Goal: Information Seeking & Learning: Learn about a topic

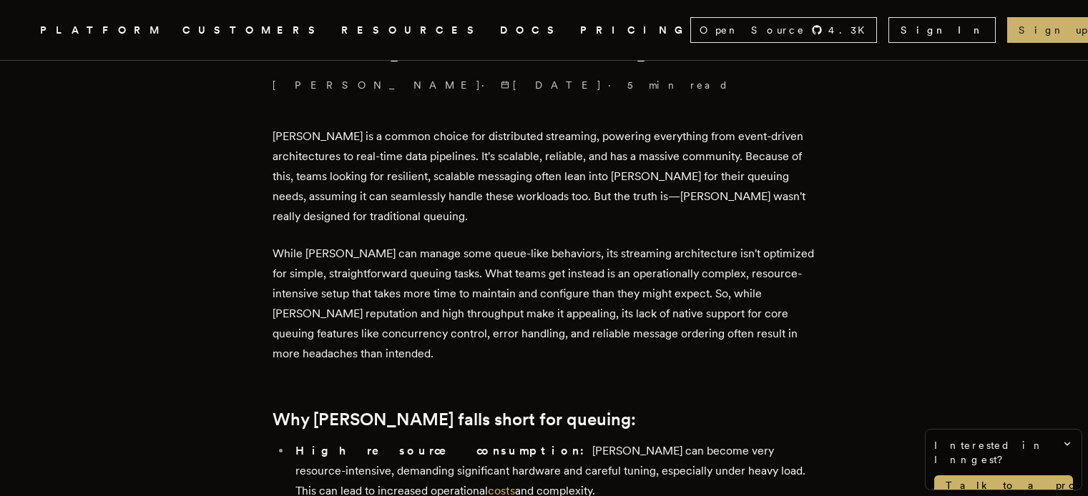
scroll to position [493, 0]
drag, startPoint x: 288, startPoint y: 250, endPoint x: 259, endPoint y: 253, distance: 29.5
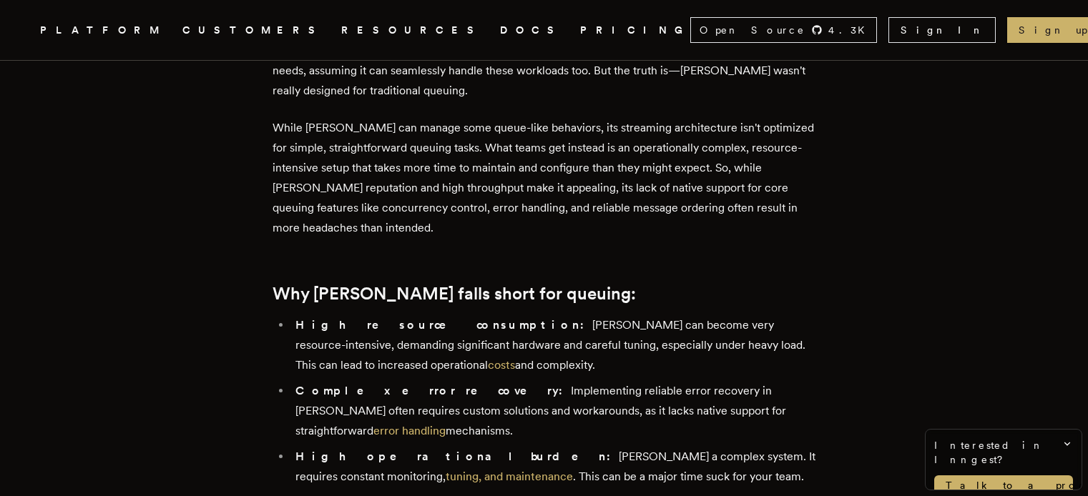
scroll to position [635, 0]
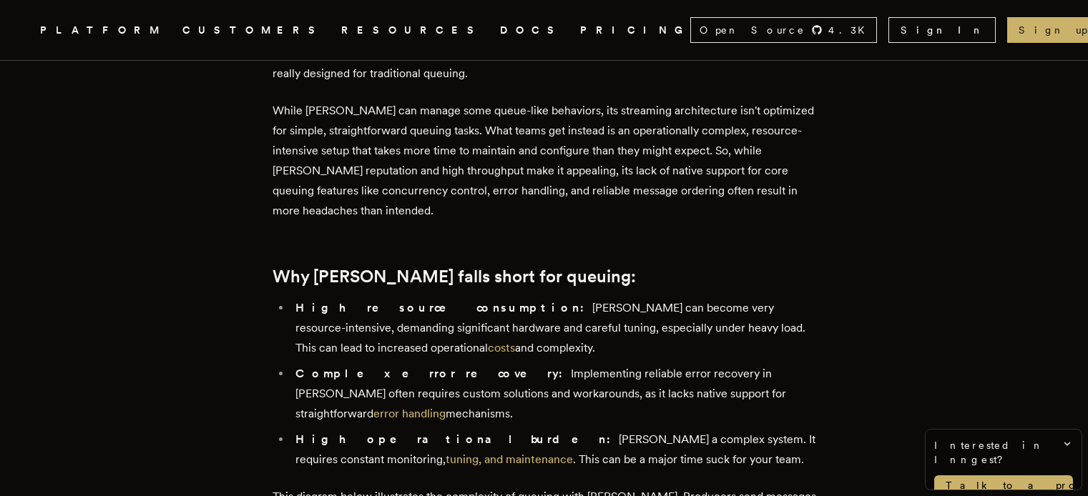
drag, startPoint x: 493, startPoint y: 355, endPoint x: 449, endPoint y: 355, distance: 44.3
click at [449, 355] on li "High resource consumption: Kafka can become very resource-intensive, demanding …" at bounding box center [553, 328] width 525 height 60
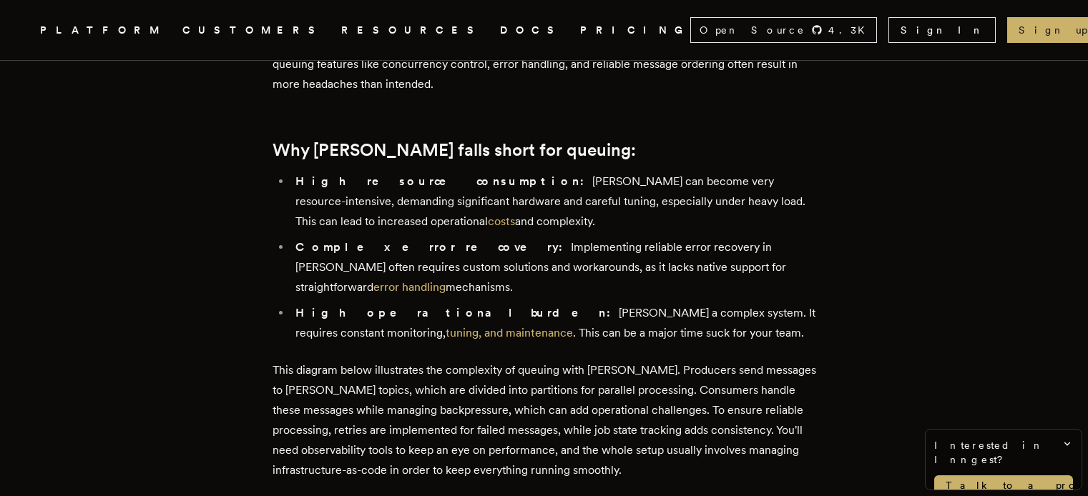
scroll to position [763, 0]
drag, startPoint x: 290, startPoint y: 274, endPoint x: 270, endPoint y: 270, distance: 20.3
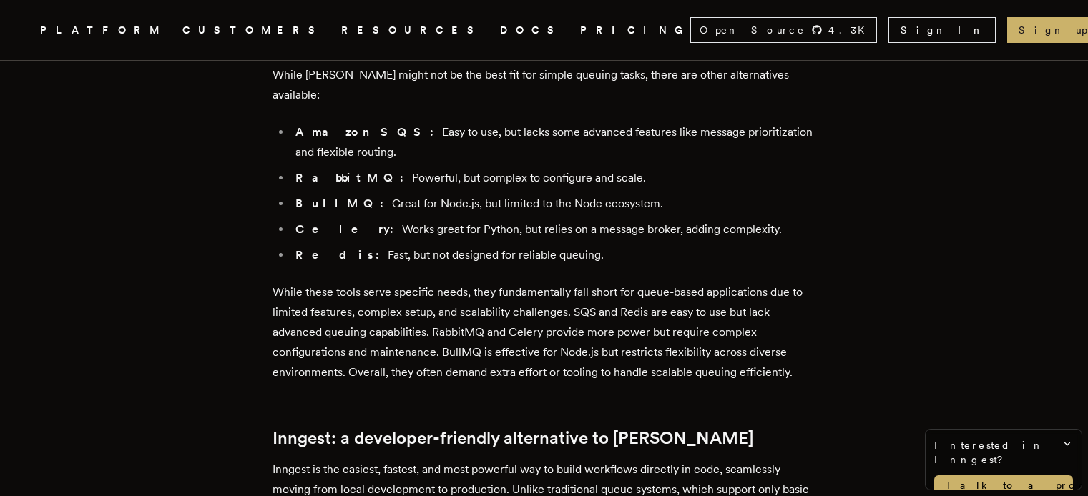
scroll to position [1621, 0]
click at [208, 270] on article "Simplify your queues with Inngest, the modern Kafka alternative Cheryl Manalo ·…" at bounding box center [543, 172] width 973 height 3465
click at [211, 265] on article "Simplify your queues with Inngest, the modern Kafka alternative Cheryl Manalo ·…" at bounding box center [543, 172] width 973 height 3465
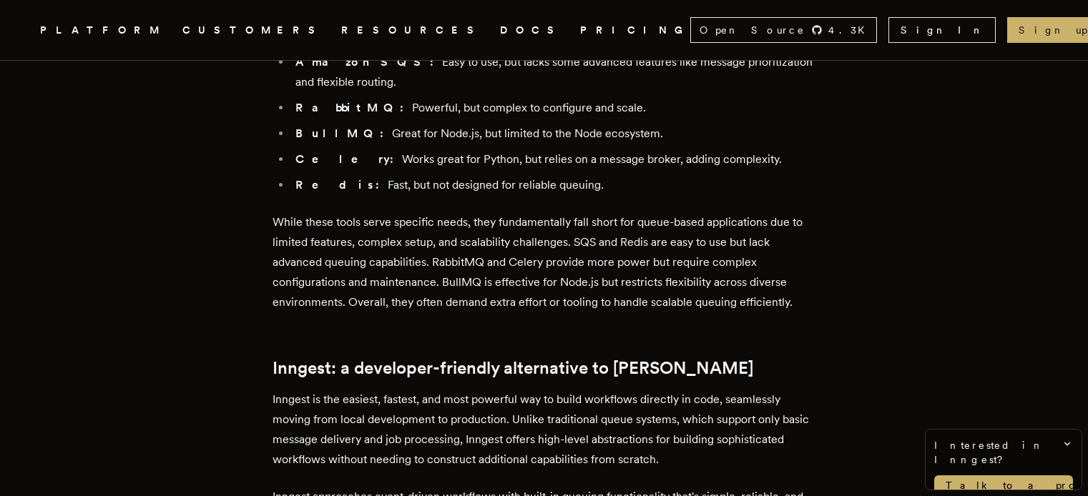
scroll to position [1691, 0]
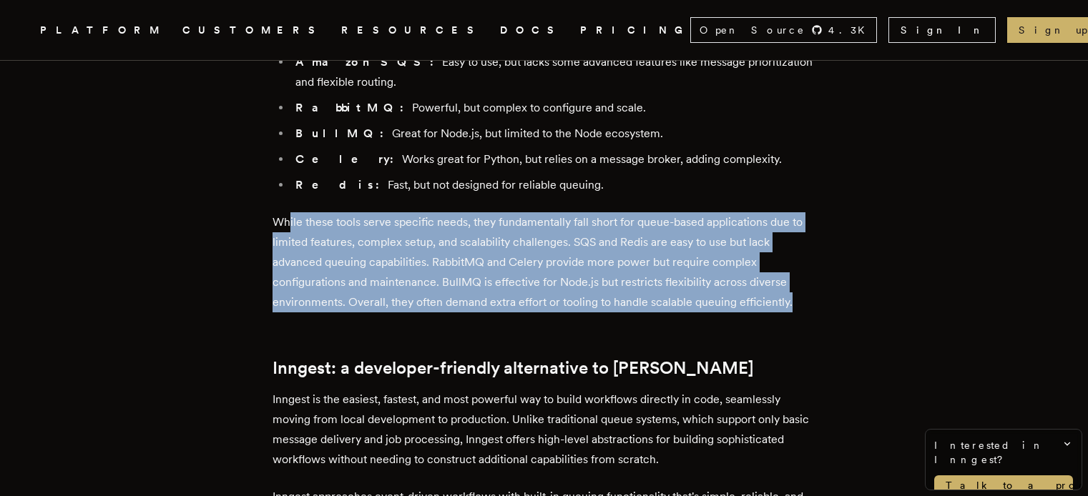
drag, startPoint x: 293, startPoint y: 175, endPoint x: 817, endPoint y: 250, distance: 530.3
click at [817, 250] on main "Simplify your queues with Inngest, the modern Kafka alternative Cheryl Manalo ·…" at bounding box center [544, 102] width 572 height 3465
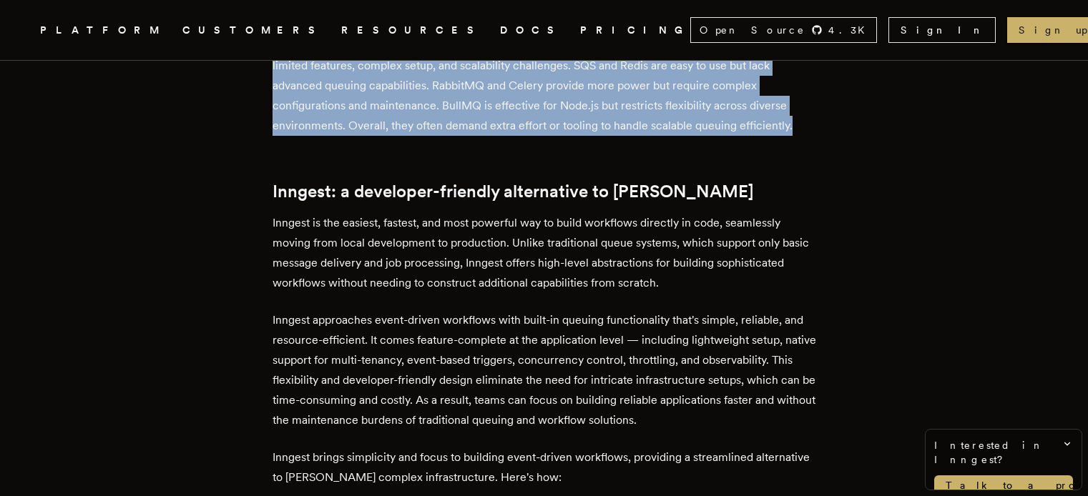
scroll to position [1869, 0]
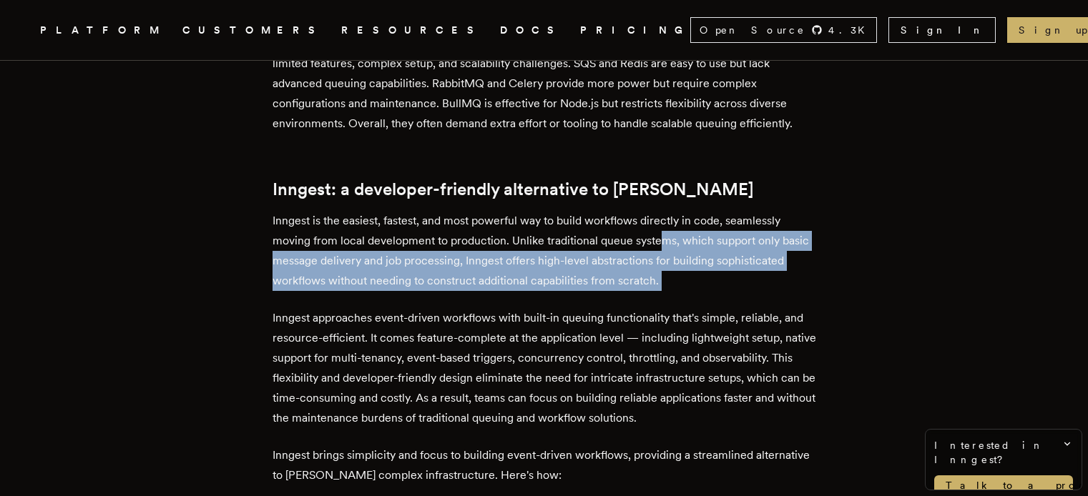
drag, startPoint x: 665, startPoint y: 187, endPoint x: 778, endPoint y: 244, distance: 126.7
click at [778, 244] on div "Kafka is a common choice for distributed streaming, powering everything from ev…" at bounding box center [544, 64] width 544 height 2630
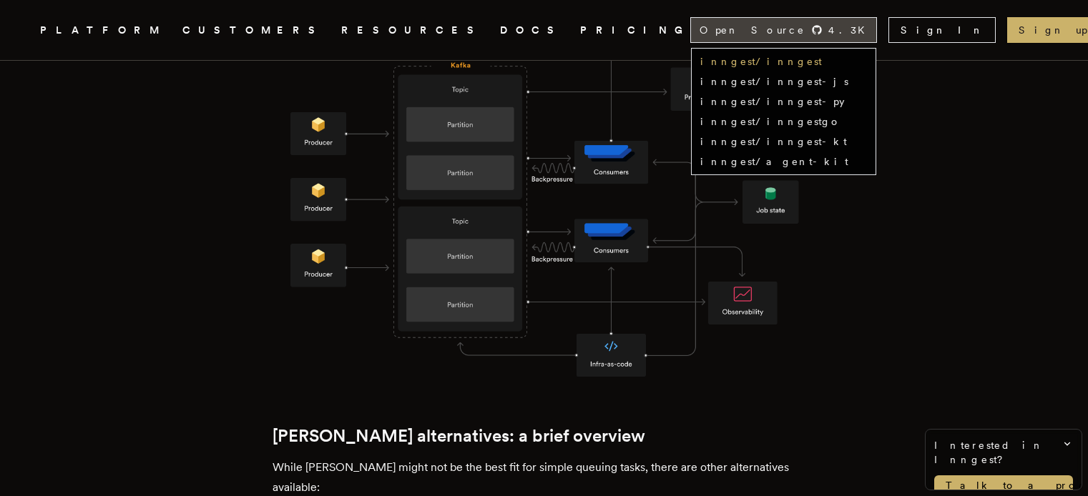
scroll to position [1228, 0]
click at [822, 59] on link "inngest/inngest" at bounding box center [761, 61] width 122 height 11
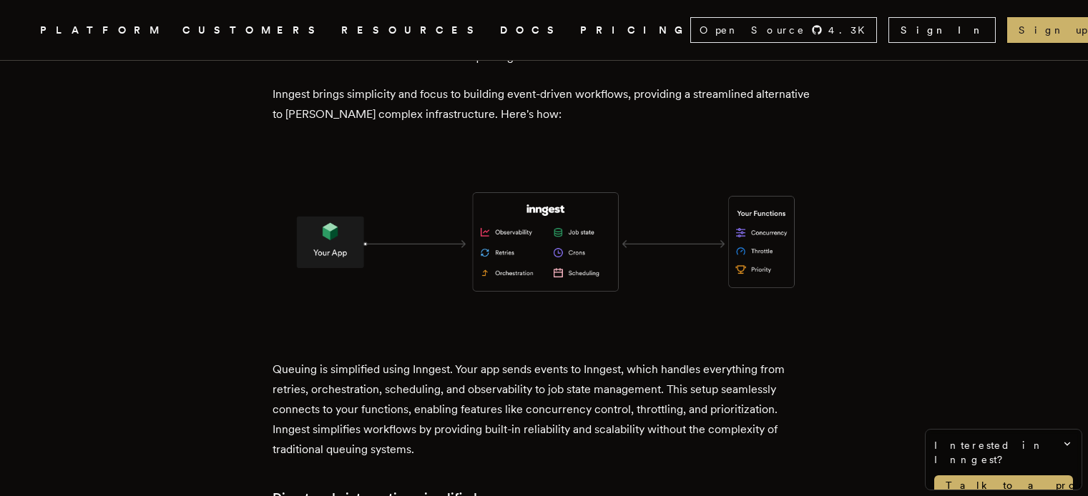
scroll to position [2226, 0]
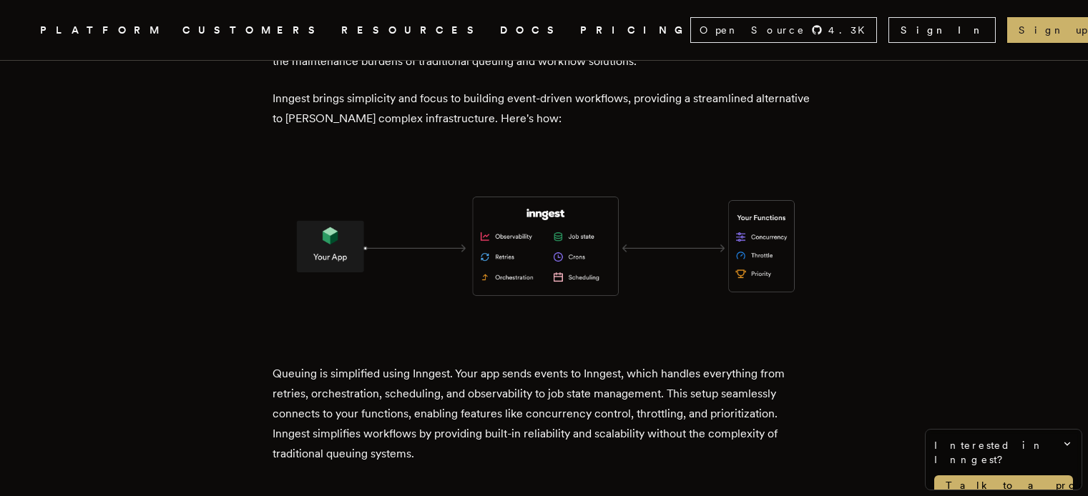
drag, startPoint x: 404, startPoint y: 330, endPoint x: 556, endPoint y: 329, distance: 152.3
click at [556, 364] on p "Queuing is simplified using Inngest. Your app sends events to Inngest, which ha…" at bounding box center [544, 414] width 544 height 100
drag, startPoint x: 610, startPoint y: 321, endPoint x: 650, endPoint y: 320, distance: 40.1
click at [650, 364] on p "Queuing is simplified using Inngest. Your app sends events to Inngest, which ha…" at bounding box center [544, 414] width 544 height 100
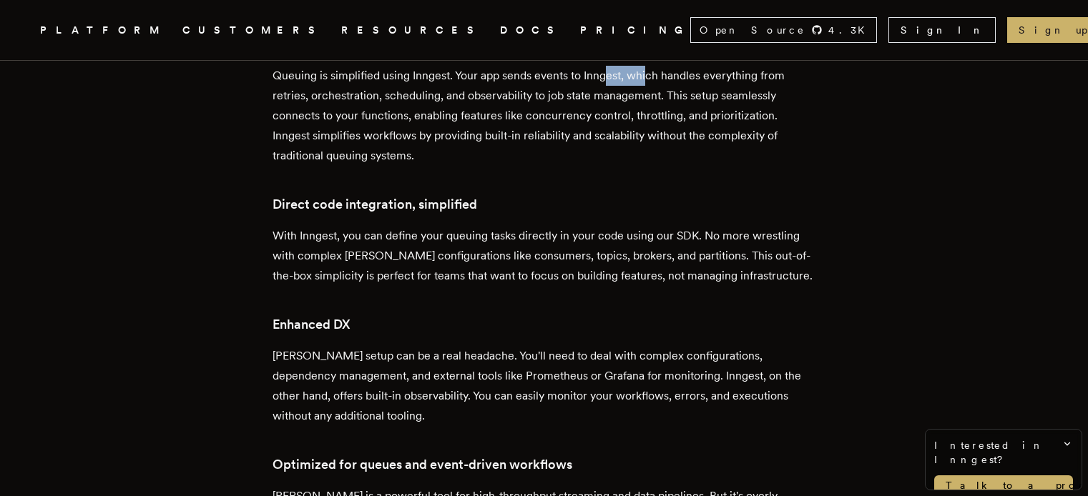
scroll to position [2527, 0]
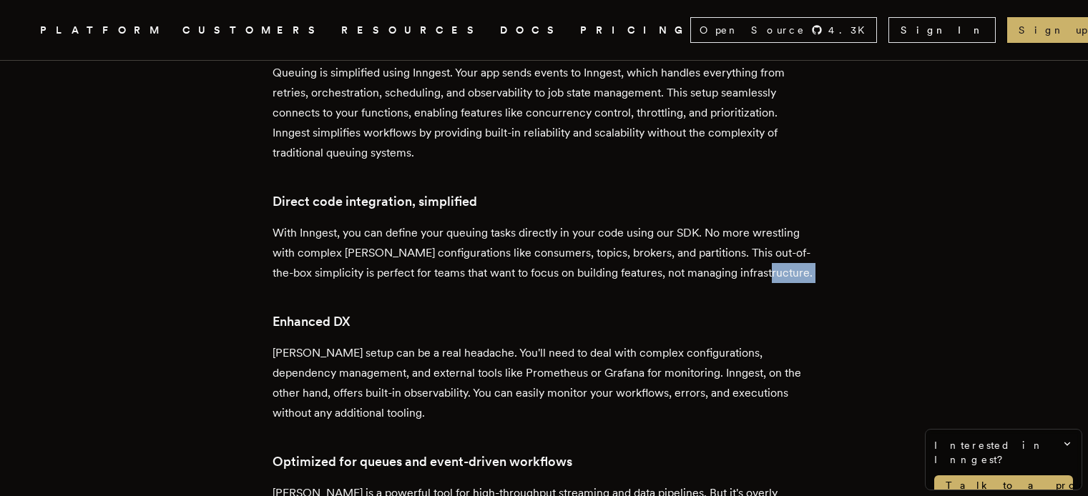
drag, startPoint x: 793, startPoint y: 219, endPoint x: 942, endPoint y: 242, distance: 150.6
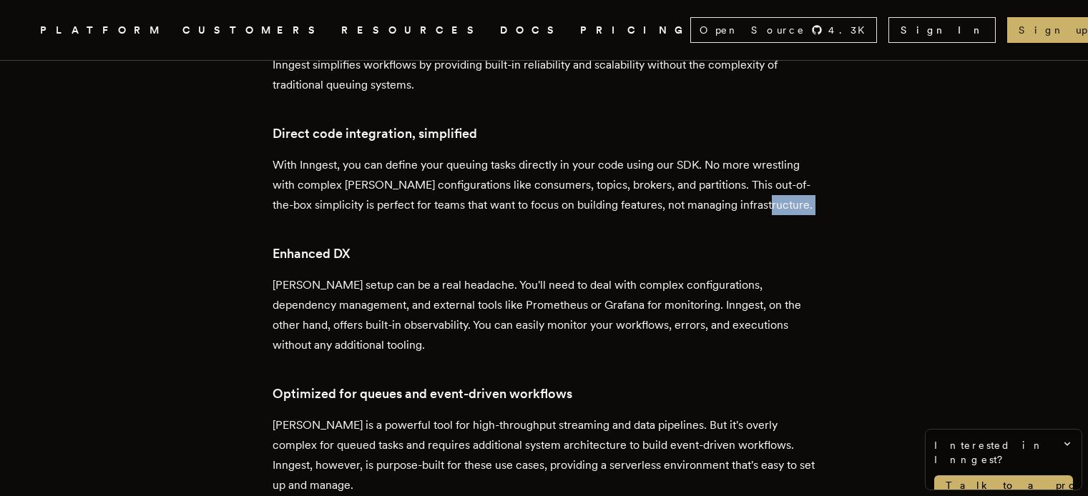
scroll to position [2599, 0]
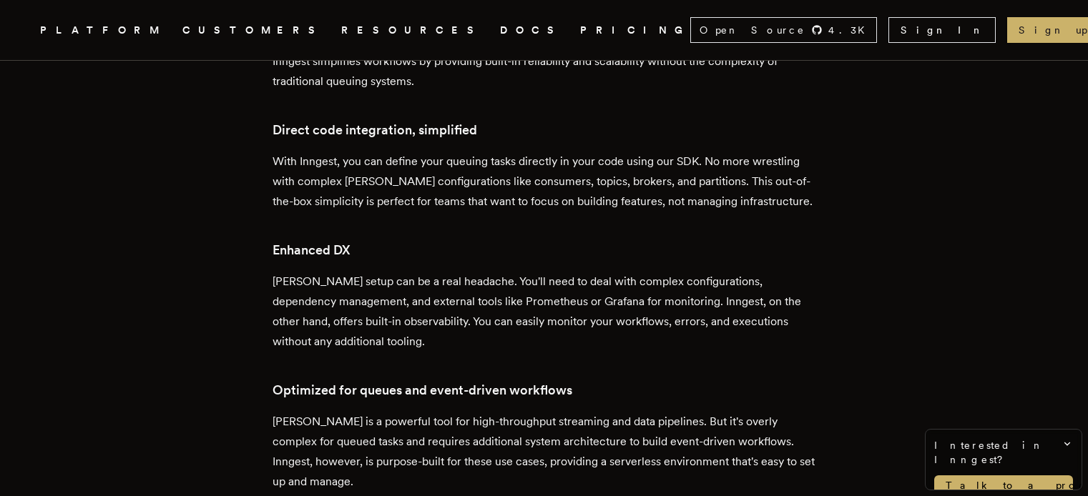
drag, startPoint x: 427, startPoint y: 307, endPoint x: 682, endPoint y: 290, distance: 255.1
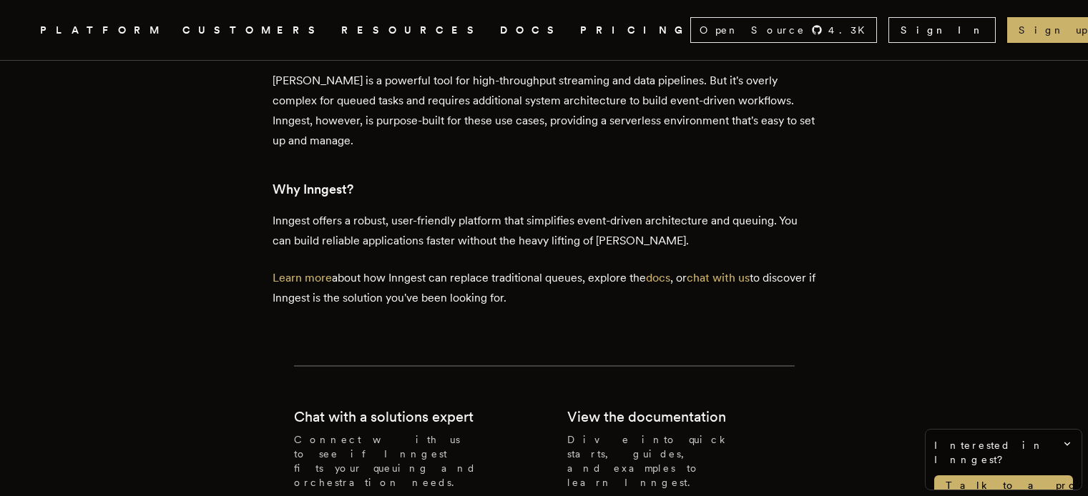
scroll to position [2944, 0]
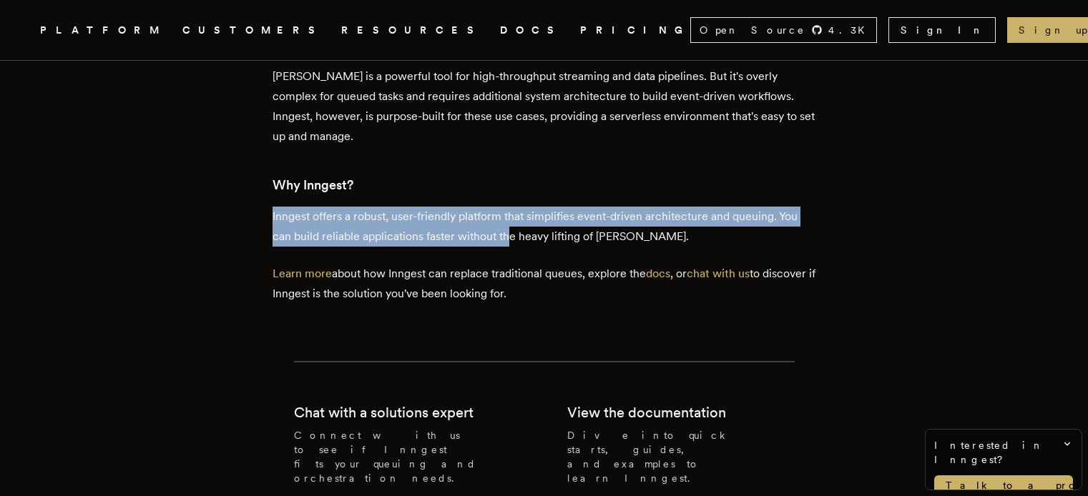
drag, startPoint x: 468, startPoint y: 158, endPoint x: 515, endPoint y: 177, distance: 51.0
click at [515, 207] on p "Inngest offers a robust, user-friendly platform that simplifies event-driven ar…" at bounding box center [544, 227] width 544 height 40
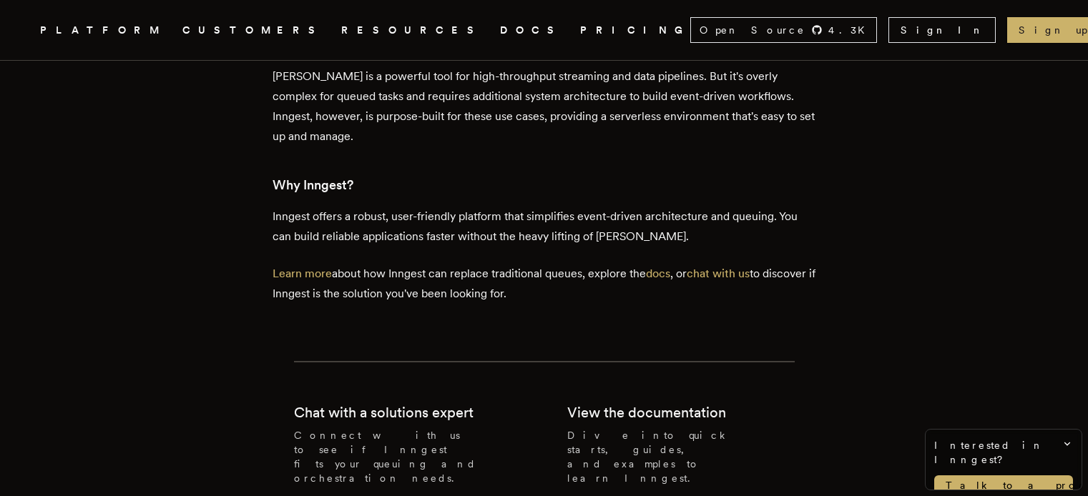
click at [320, 175] on h3 "Why Inngest?" at bounding box center [544, 185] width 544 height 20
copy h3 "Inngest"
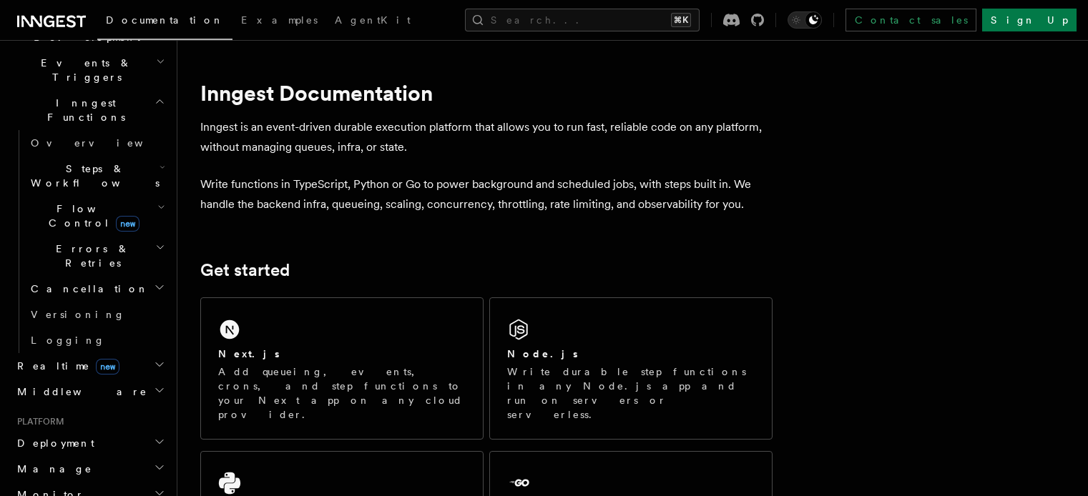
scroll to position [373, 0]
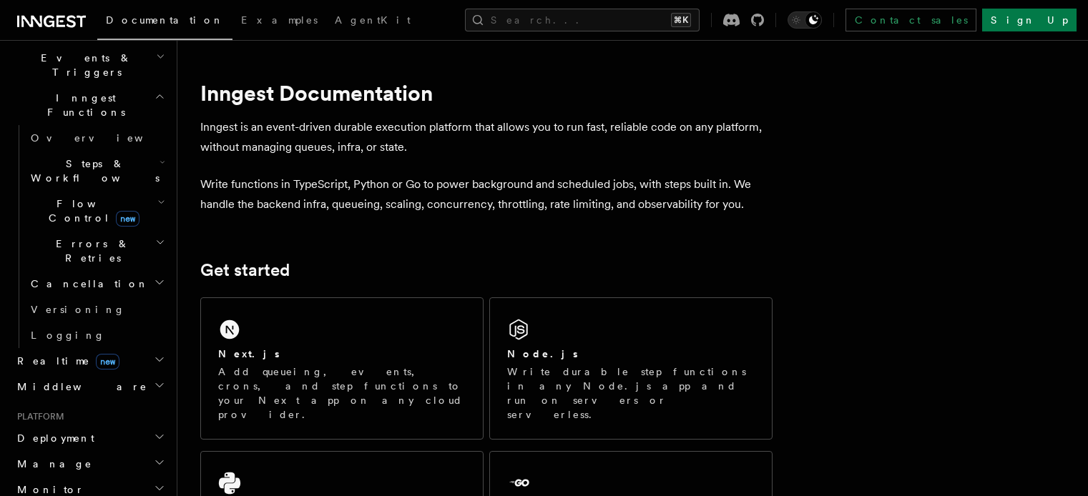
click at [154, 431] on icon "button" at bounding box center [159, 436] width 11 height 11
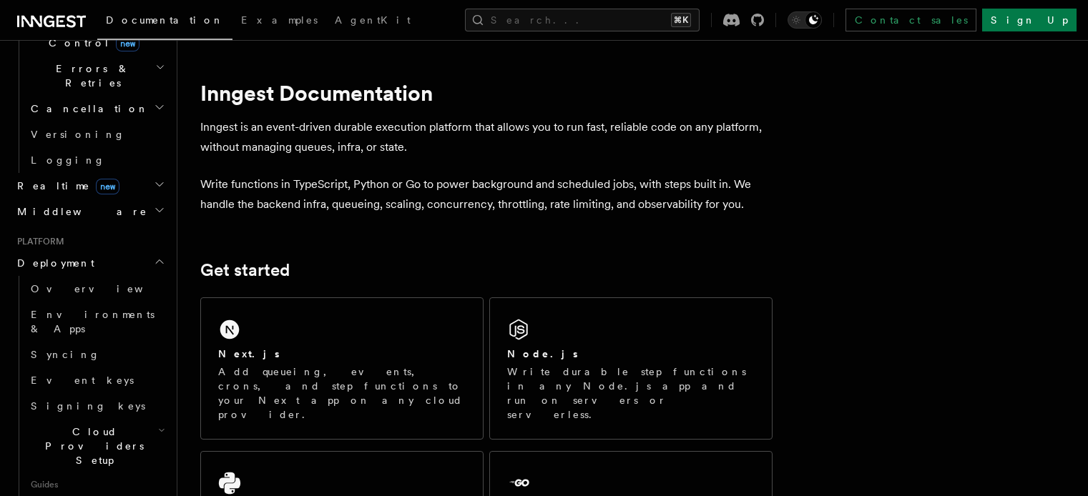
scroll to position [561, 0]
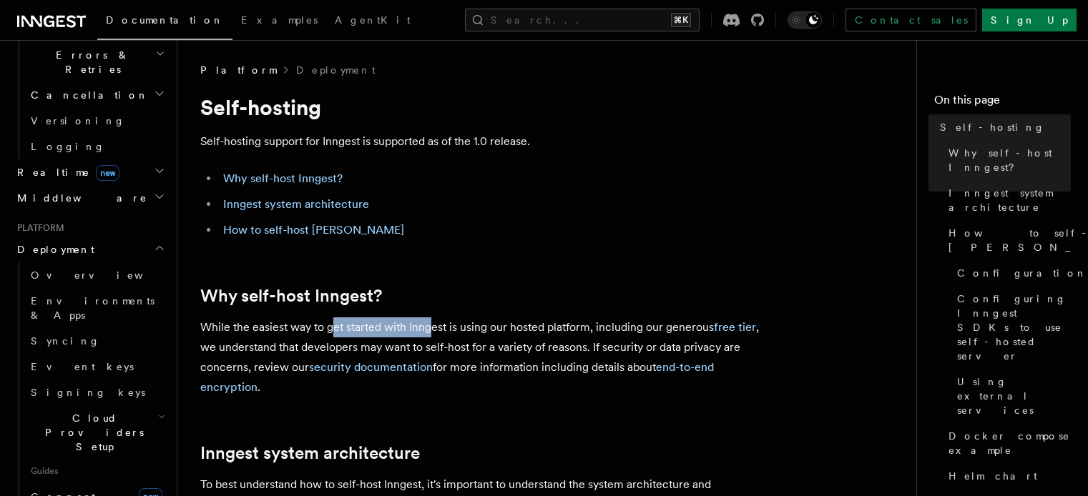
drag, startPoint x: 331, startPoint y: 323, endPoint x: 370, endPoint y: 337, distance: 40.9
click at [431, 329] on p "While the easiest way to get started with Inngest is using our hosted platform,…" at bounding box center [486, 358] width 572 height 80
drag, startPoint x: 295, startPoint y: 348, endPoint x: 318, endPoint y: 348, distance: 22.9
click at [318, 348] on p "While the easiest way to get started with Inngest is using our hosted platform,…" at bounding box center [486, 358] width 572 height 80
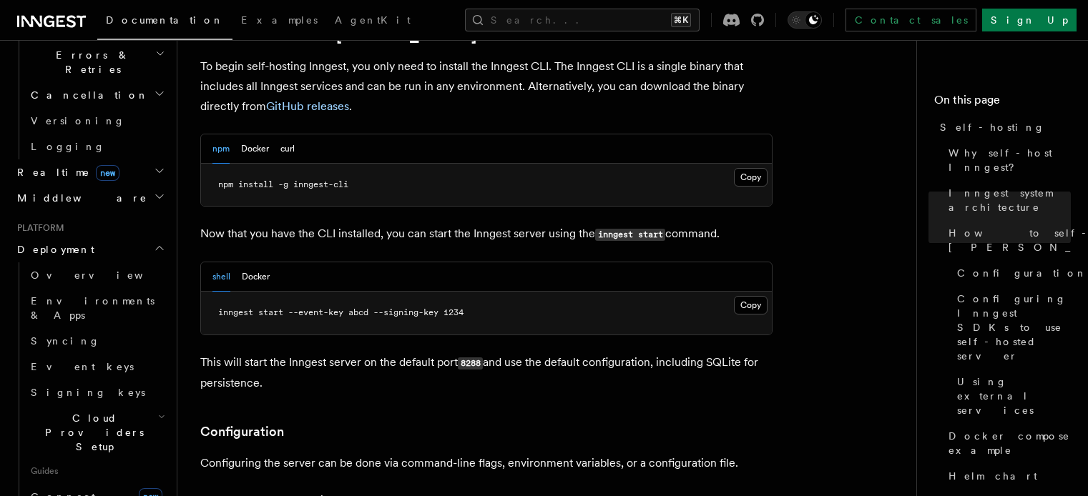
scroll to position [1475, 0]
click at [254, 262] on button "Docker" at bounding box center [256, 276] width 28 height 29
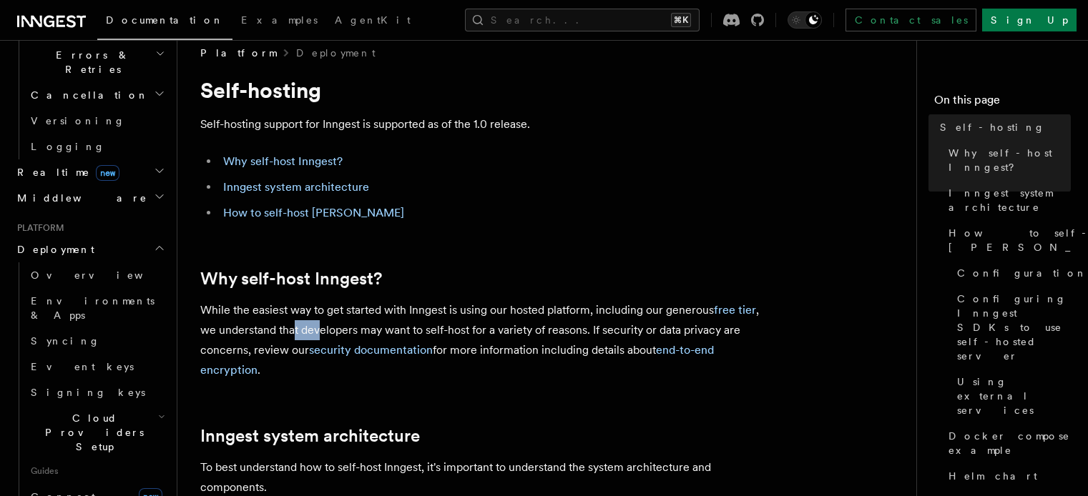
scroll to position [33, 0]
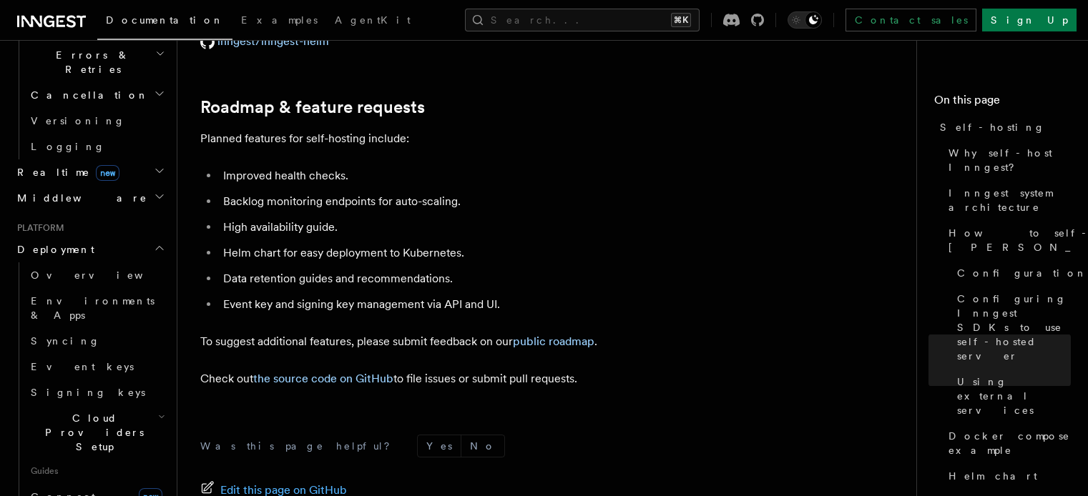
scroll to position [5519, 0]
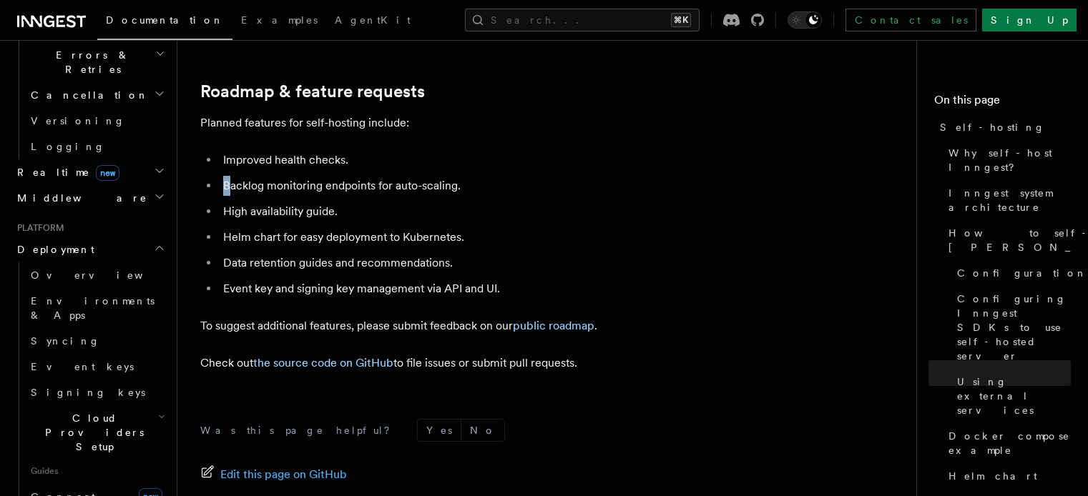
drag, startPoint x: 222, startPoint y: 176, endPoint x: 227, endPoint y: 182, distance: 7.6
click at [227, 182] on li "Backlog monitoring endpoints for auto-scaling." at bounding box center [496, 186] width 554 height 20
drag, startPoint x: 222, startPoint y: 199, endPoint x: 388, endPoint y: 221, distance: 166.7
click at [375, 213] on ul "Improved health checks. Backlog monitoring endpoints for auto-scaling. High ava…" at bounding box center [486, 224] width 572 height 149
drag, startPoint x: 400, startPoint y: 229, endPoint x: 421, endPoint y: 235, distance: 20.8
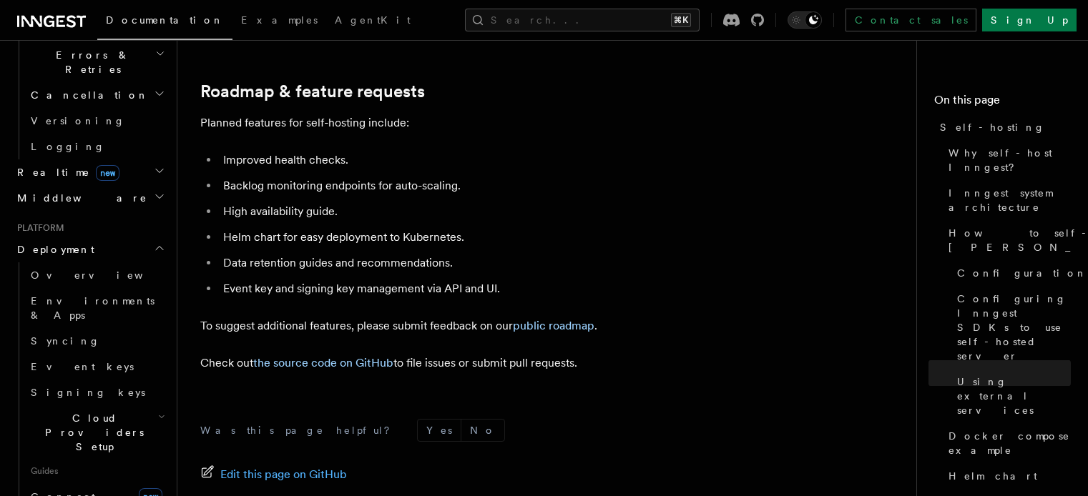
click at [406, 231] on li "Helm chart for easy deployment to Kubernetes." at bounding box center [496, 237] width 554 height 20
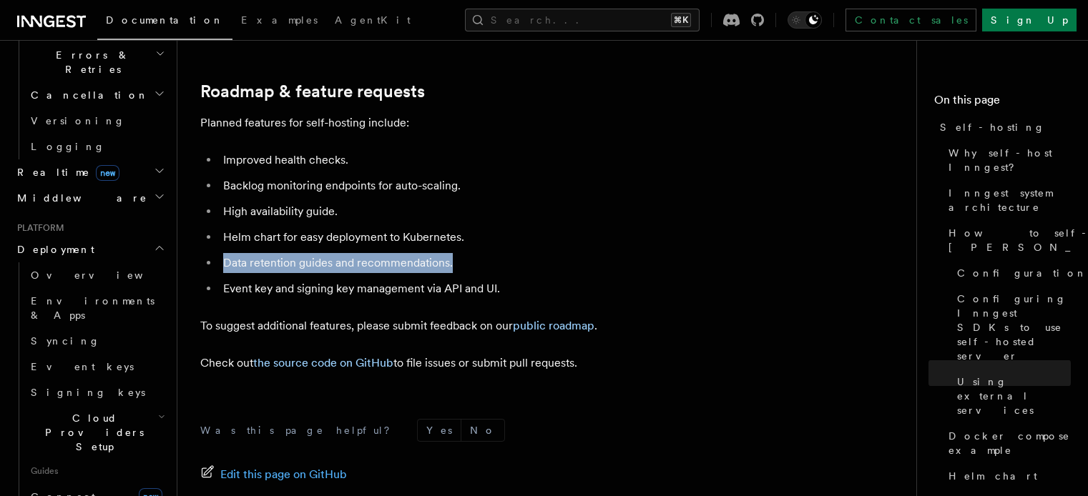
drag, startPoint x: 473, startPoint y: 238, endPoint x: 472, endPoint y: 257, distance: 19.3
click at [472, 257] on ul "Improved health checks. Backlog monitoring endpoints for auto-scaling. High ava…" at bounding box center [486, 224] width 572 height 149
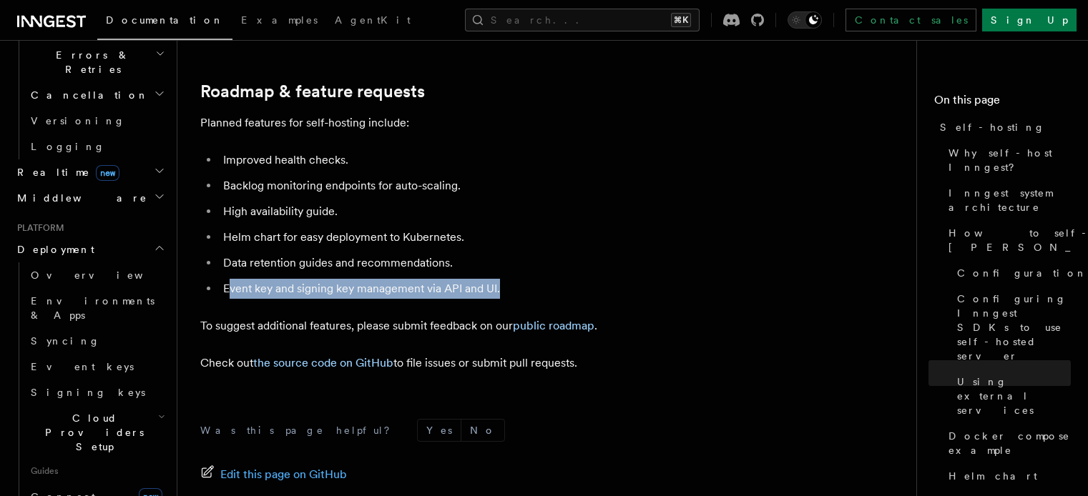
drag, startPoint x: 230, startPoint y: 266, endPoint x: 561, endPoint y: 285, distance: 332.4
click at [561, 285] on li "Event key and signing key management via API and UI." at bounding box center [496, 289] width 554 height 20
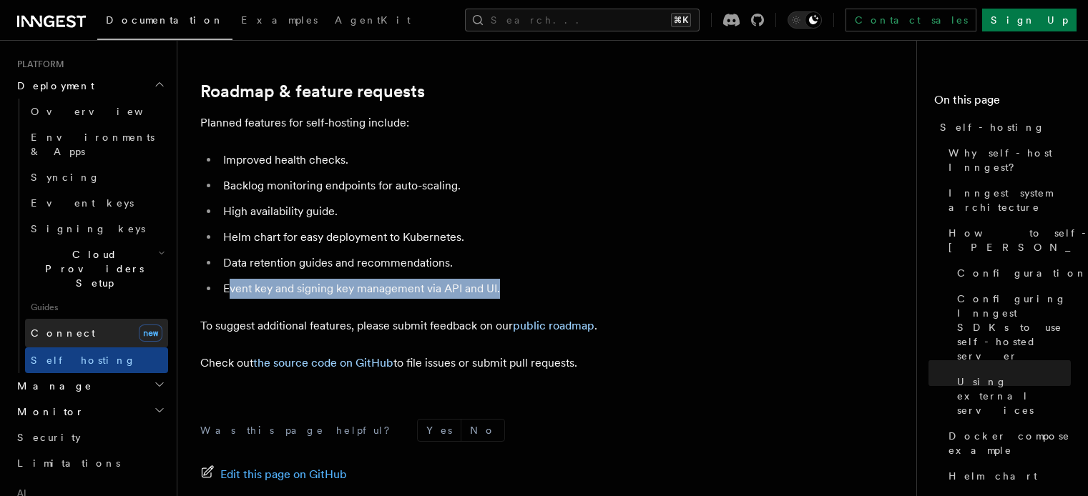
scroll to position [880, 0]
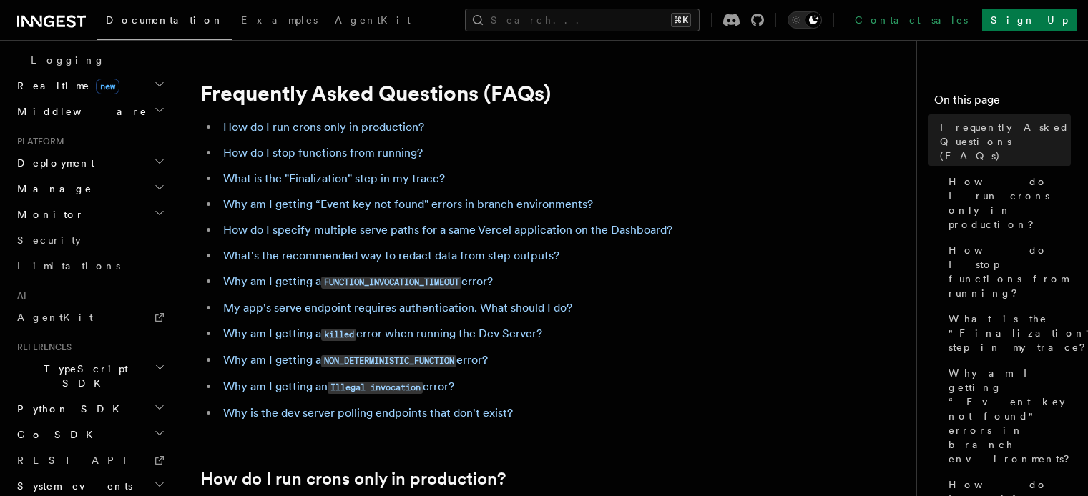
scroll to position [3, 0]
